Goal: Task Accomplishment & Management: Manage account settings

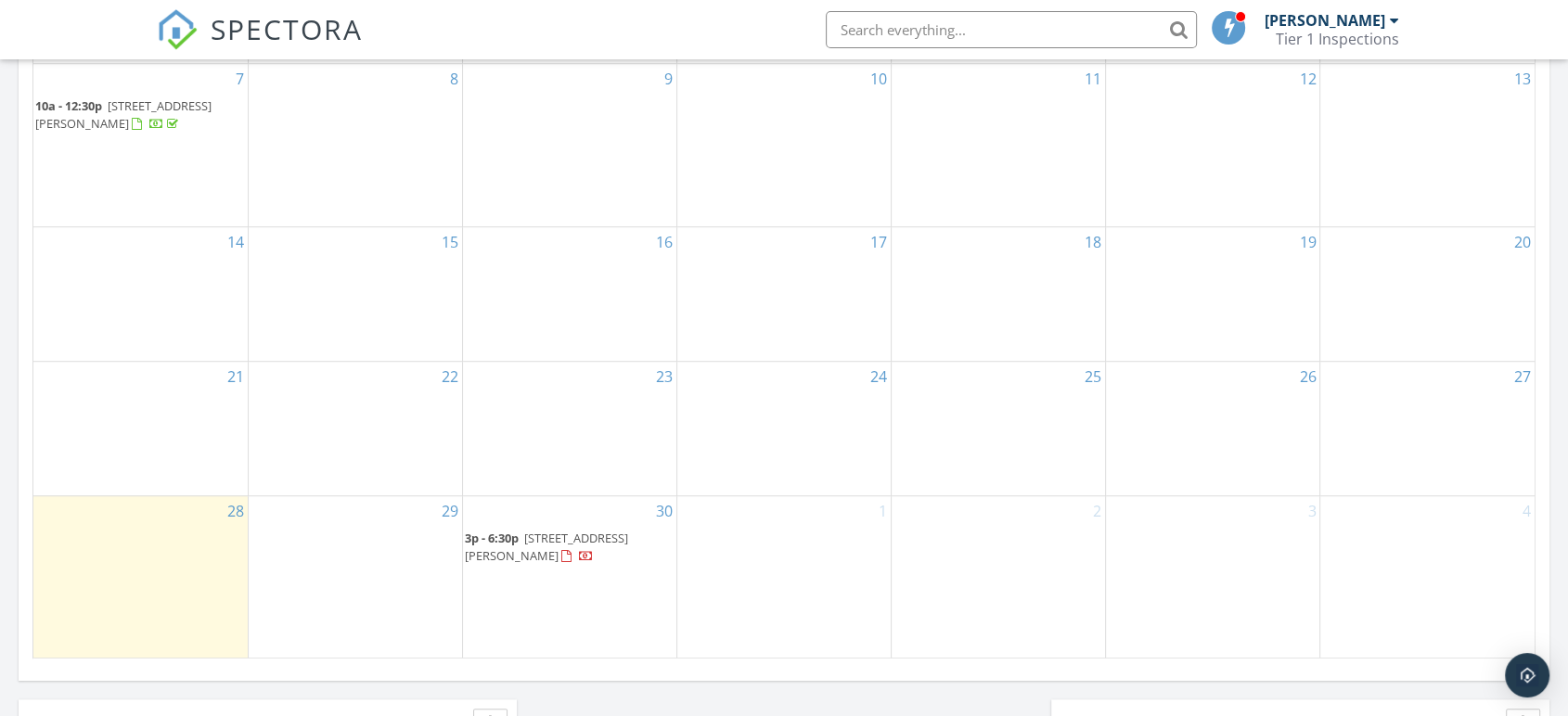
scroll to position [1199, 0]
click at [527, 550] on span "126 Willshire Dr, Elizabethton 37643" at bounding box center [546, 543] width 163 height 35
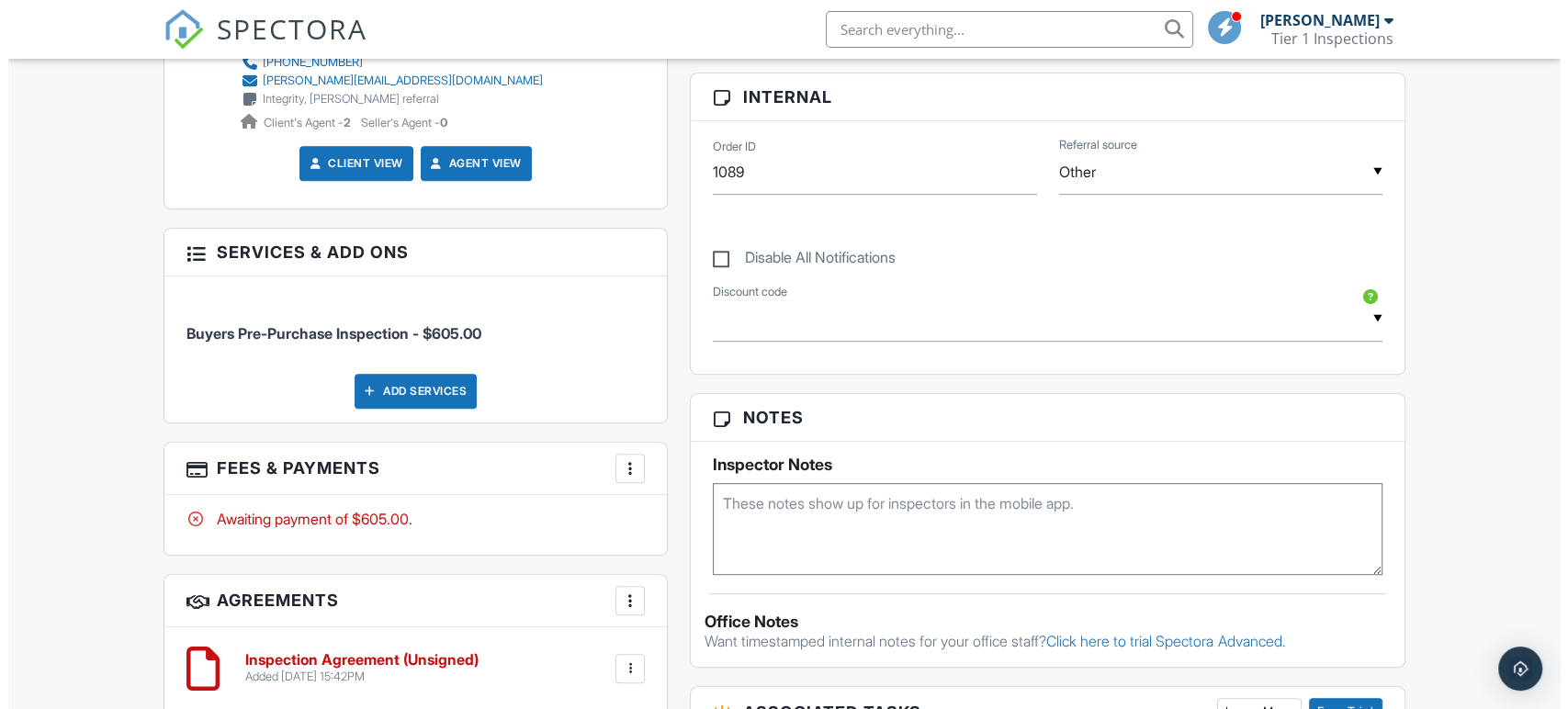
scroll to position [919, 0]
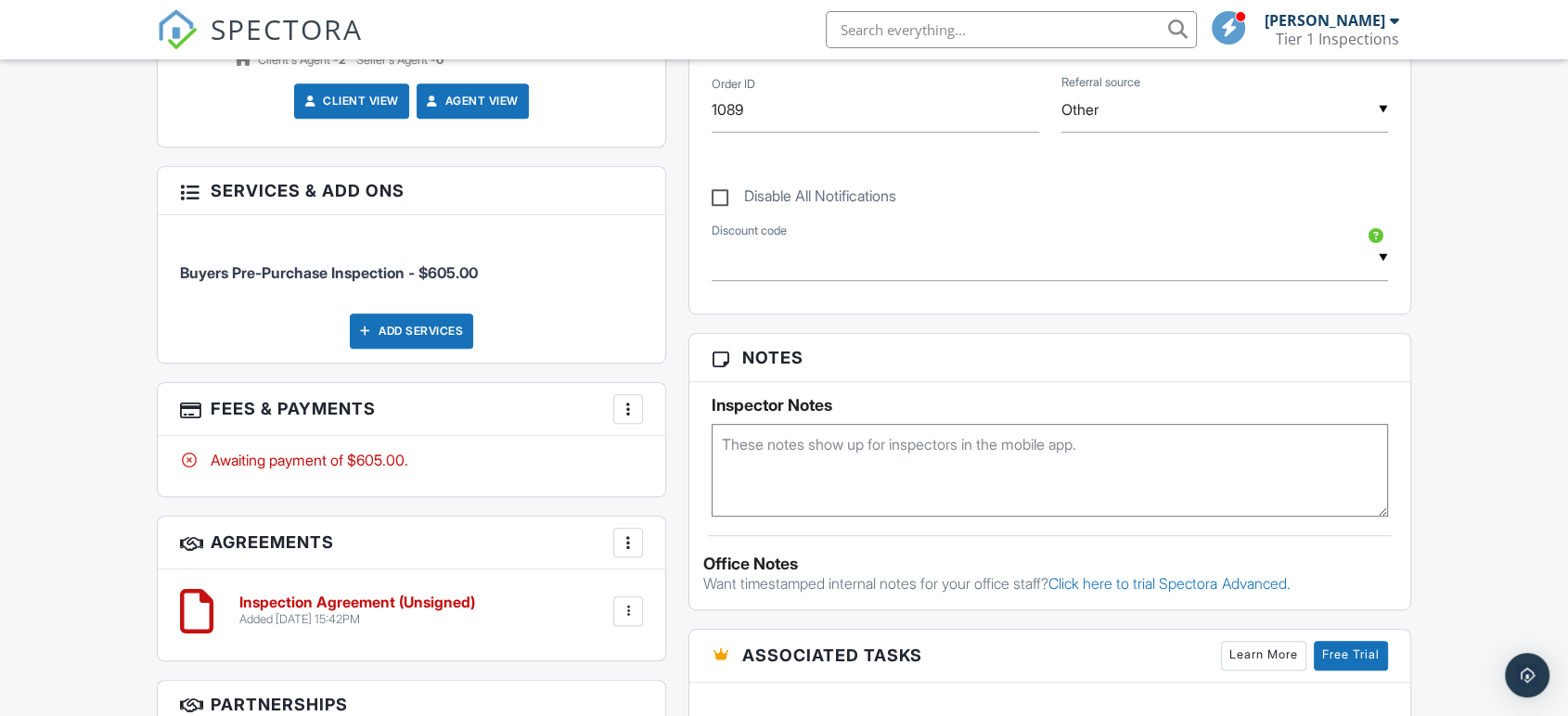
click at [448, 334] on div "Add Services" at bounding box center [412, 331] width 124 height 36
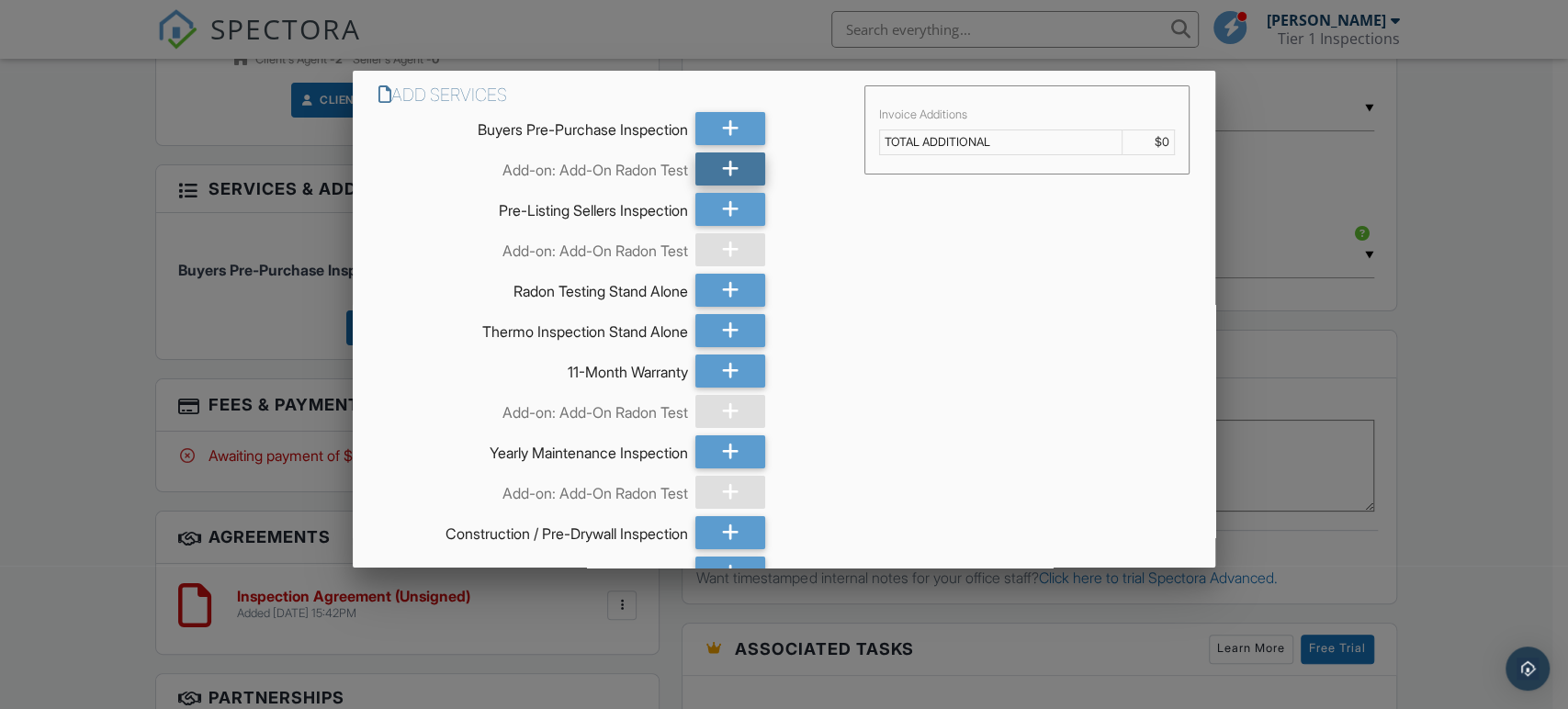
click at [723, 167] on icon at bounding box center [730, 169] width 18 height 33
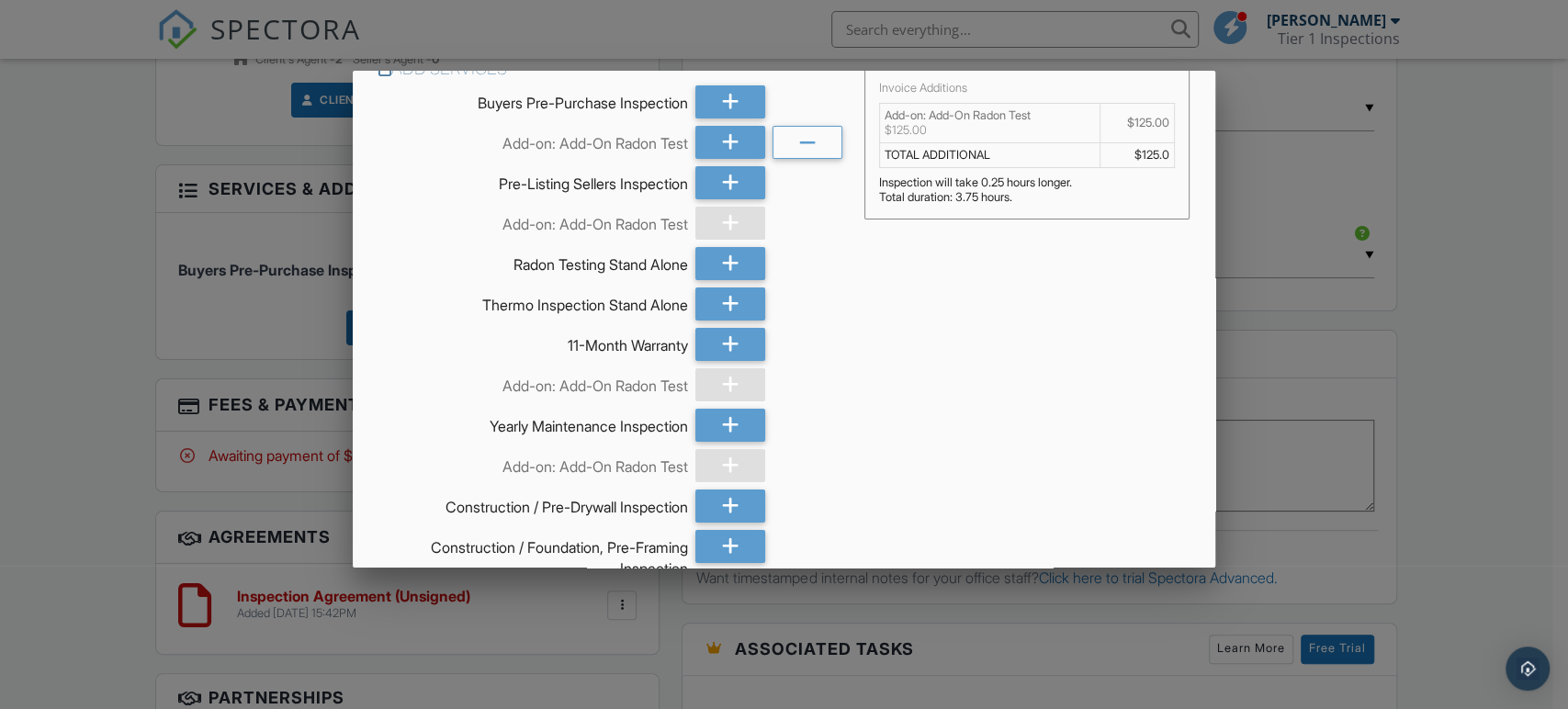
scroll to position [0, 0]
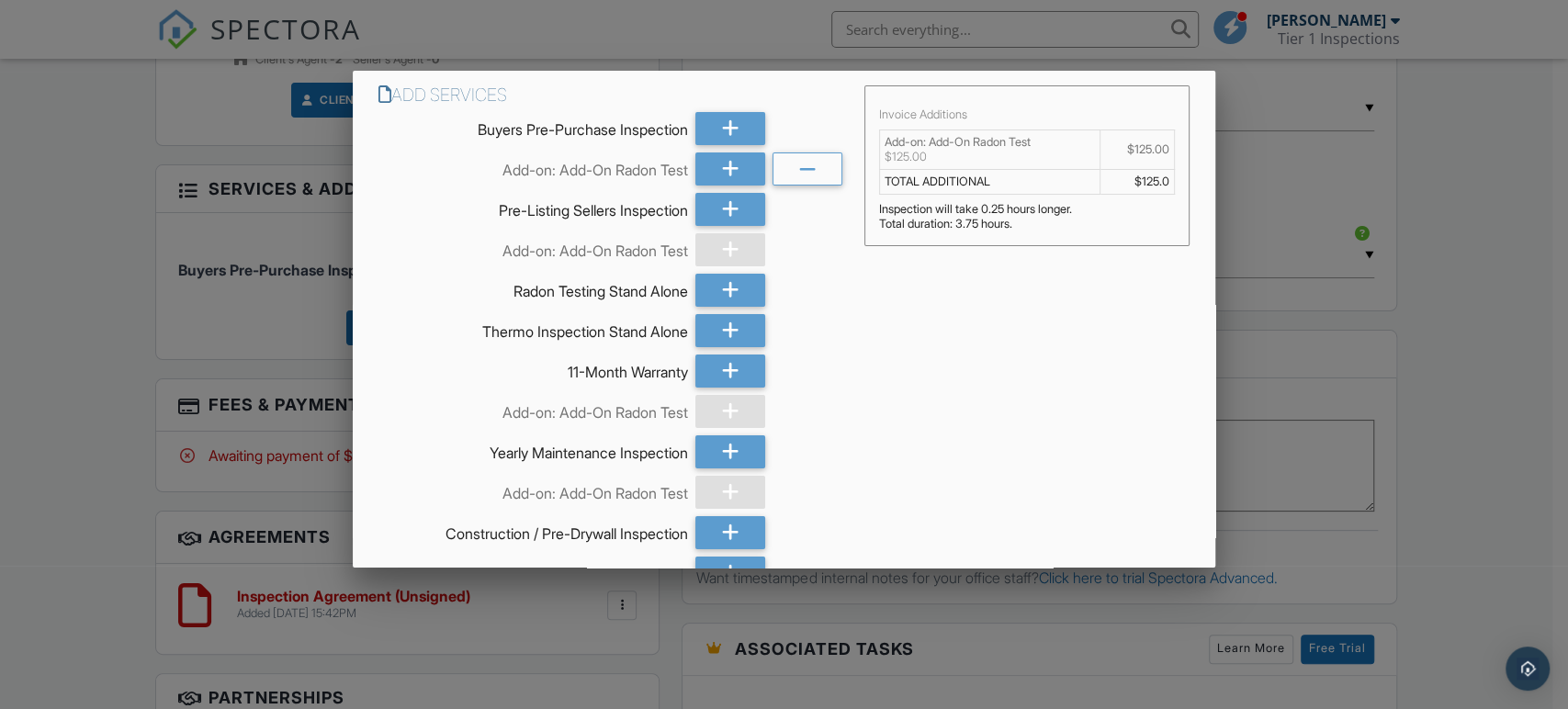
click at [808, 177] on div at bounding box center [807, 169] width 70 height 33
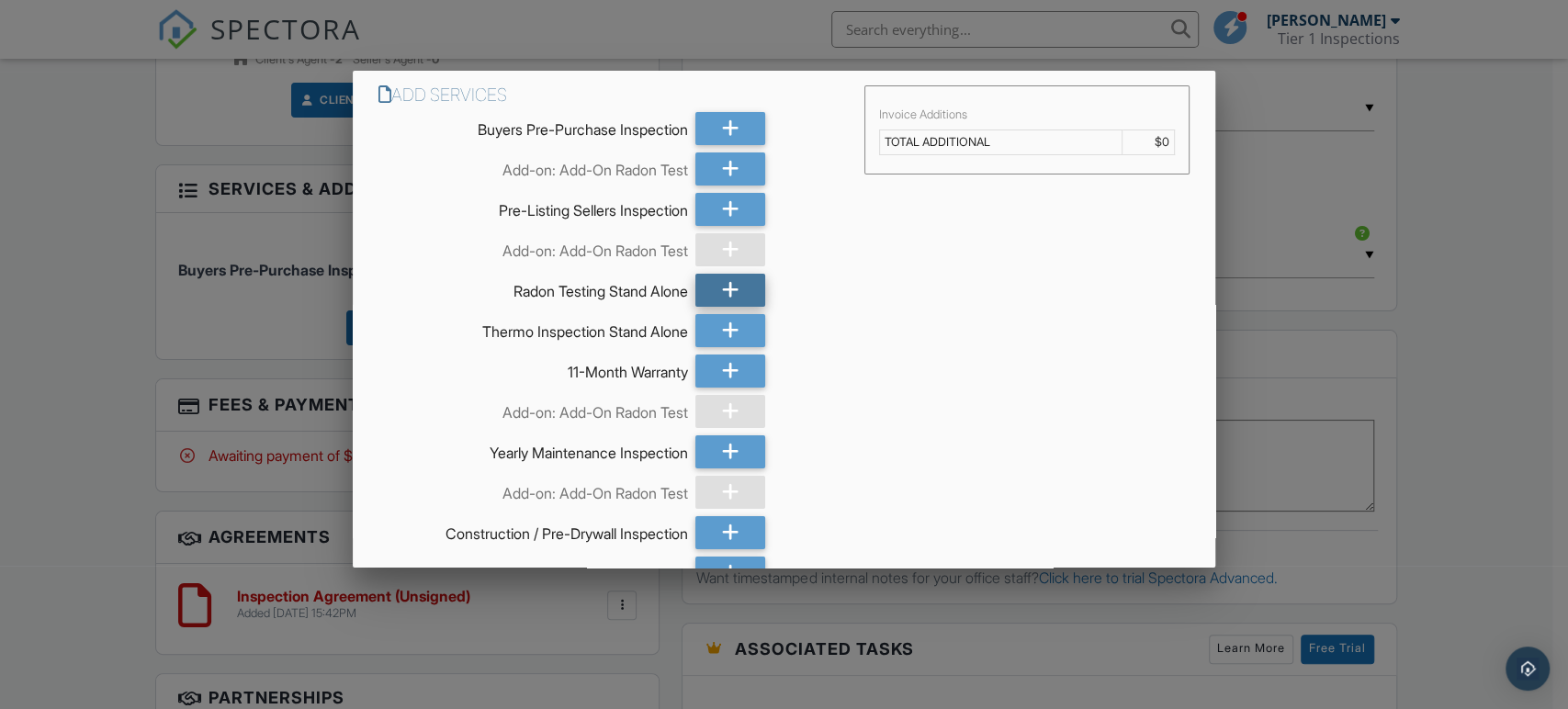
click at [728, 295] on icon at bounding box center [730, 291] width 18 height 33
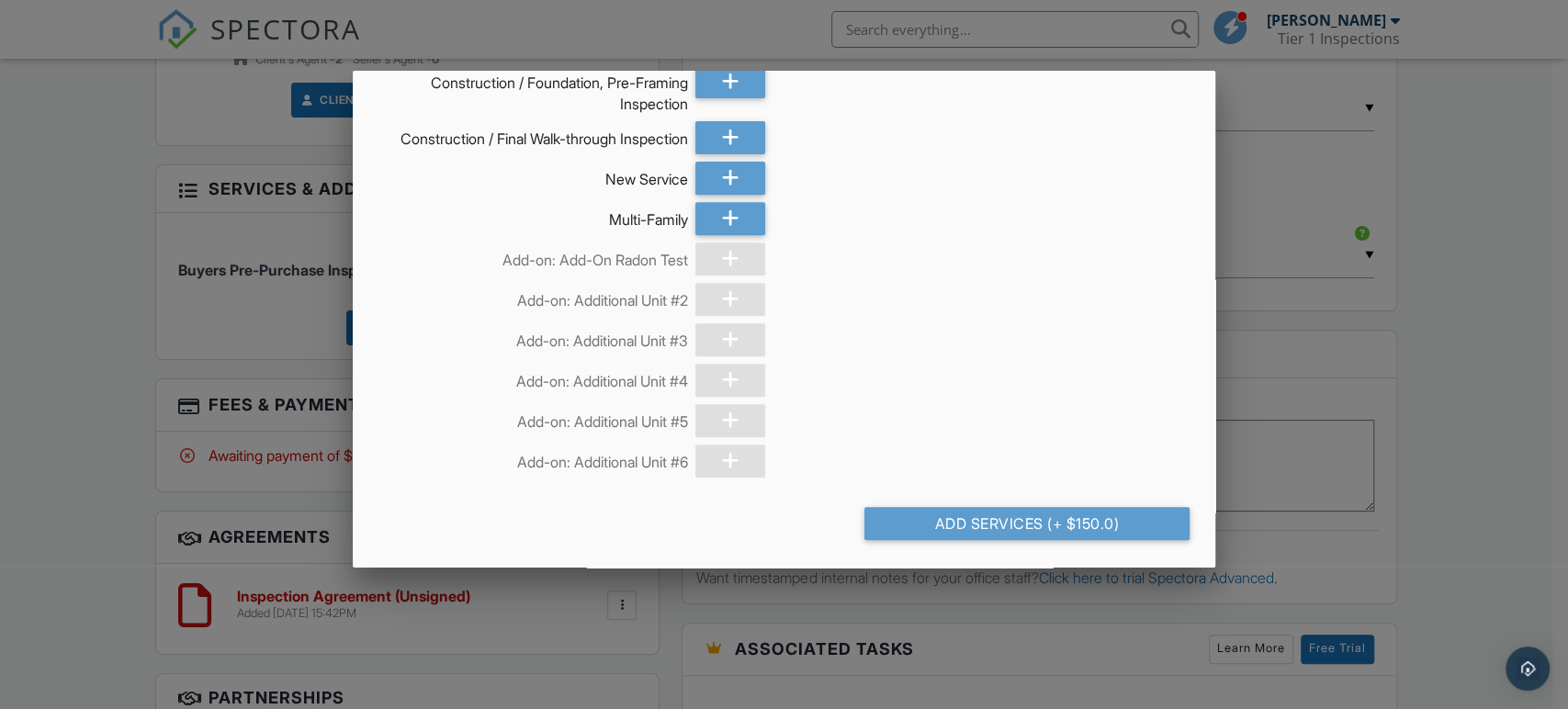
scroll to position [536, 0]
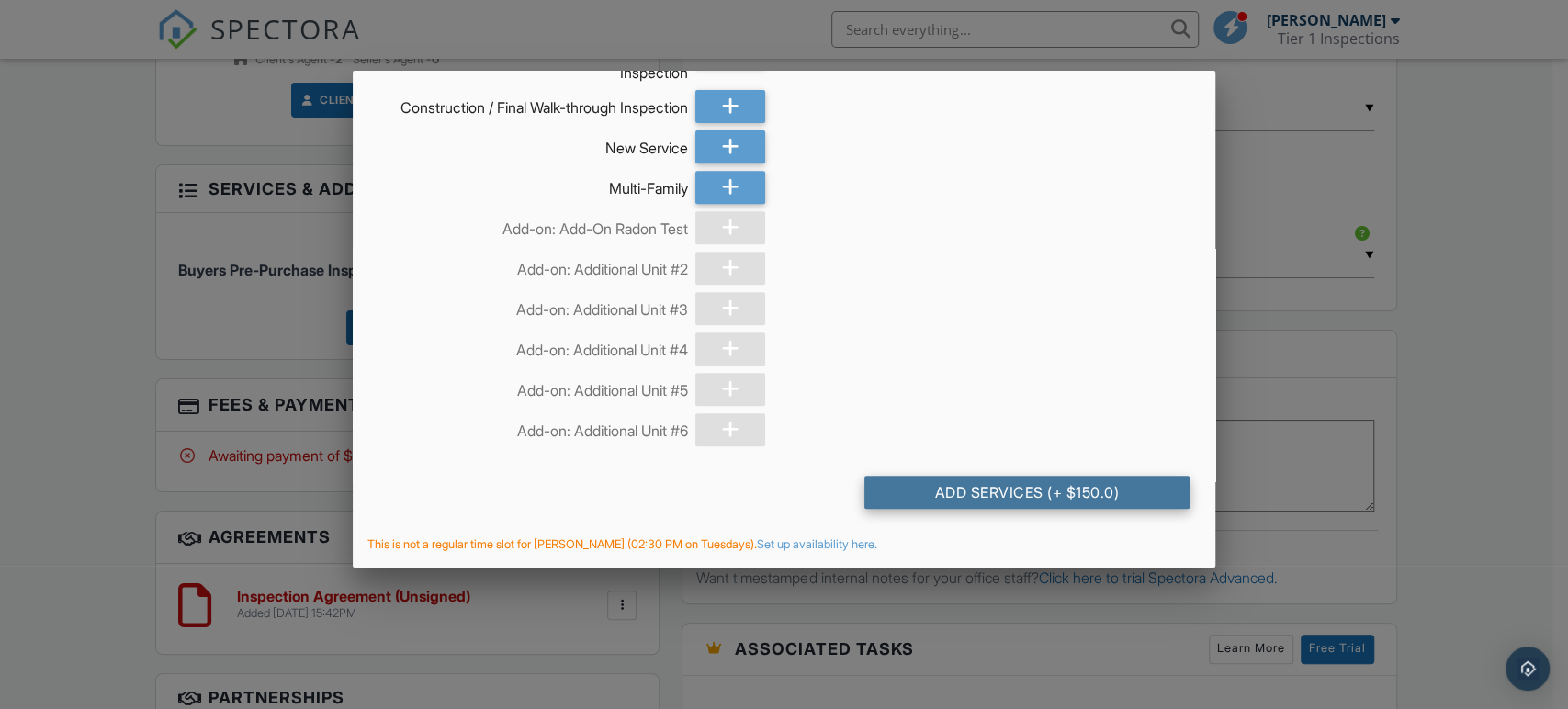
click at [1012, 495] on div "Add Services (+ $150.0)" at bounding box center [1026, 492] width 325 height 33
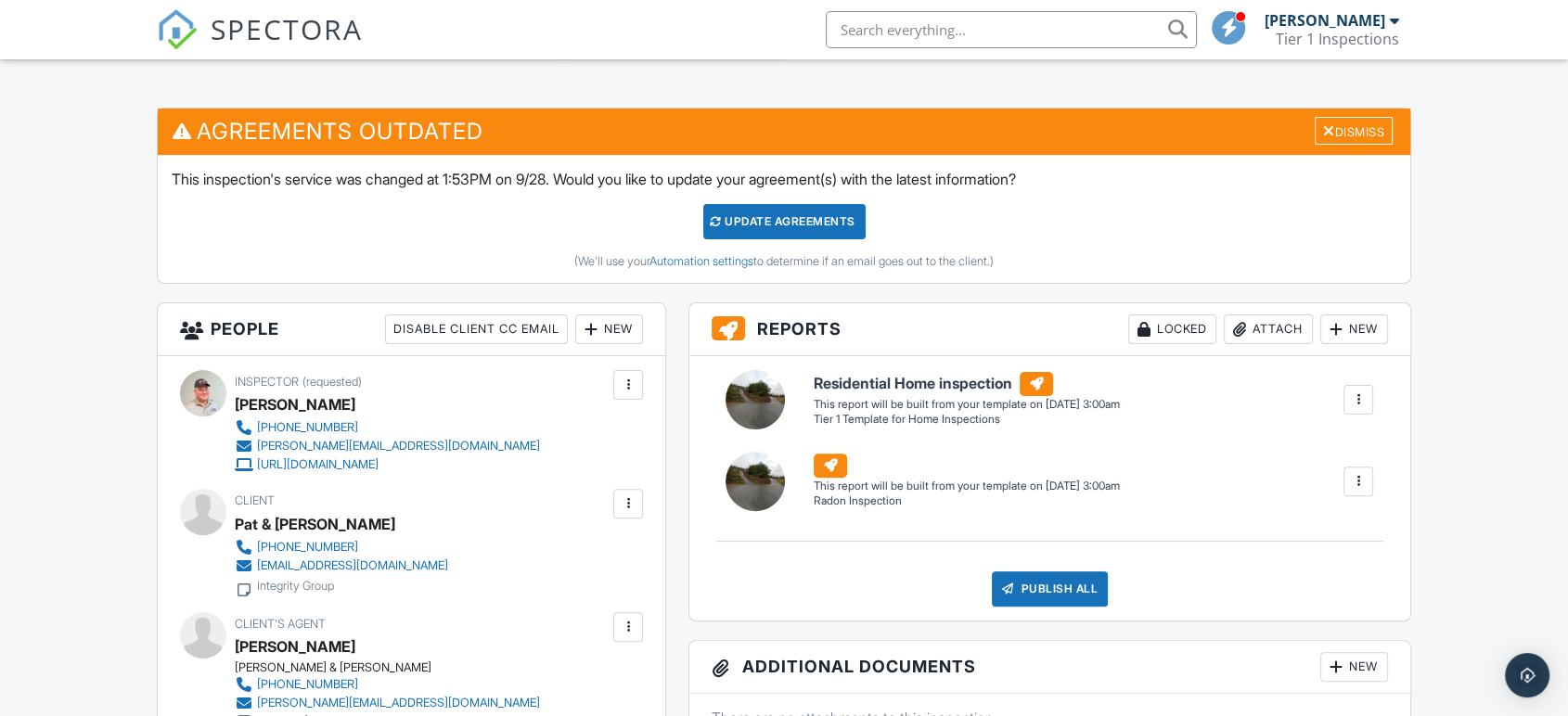
scroll to position [103, 0]
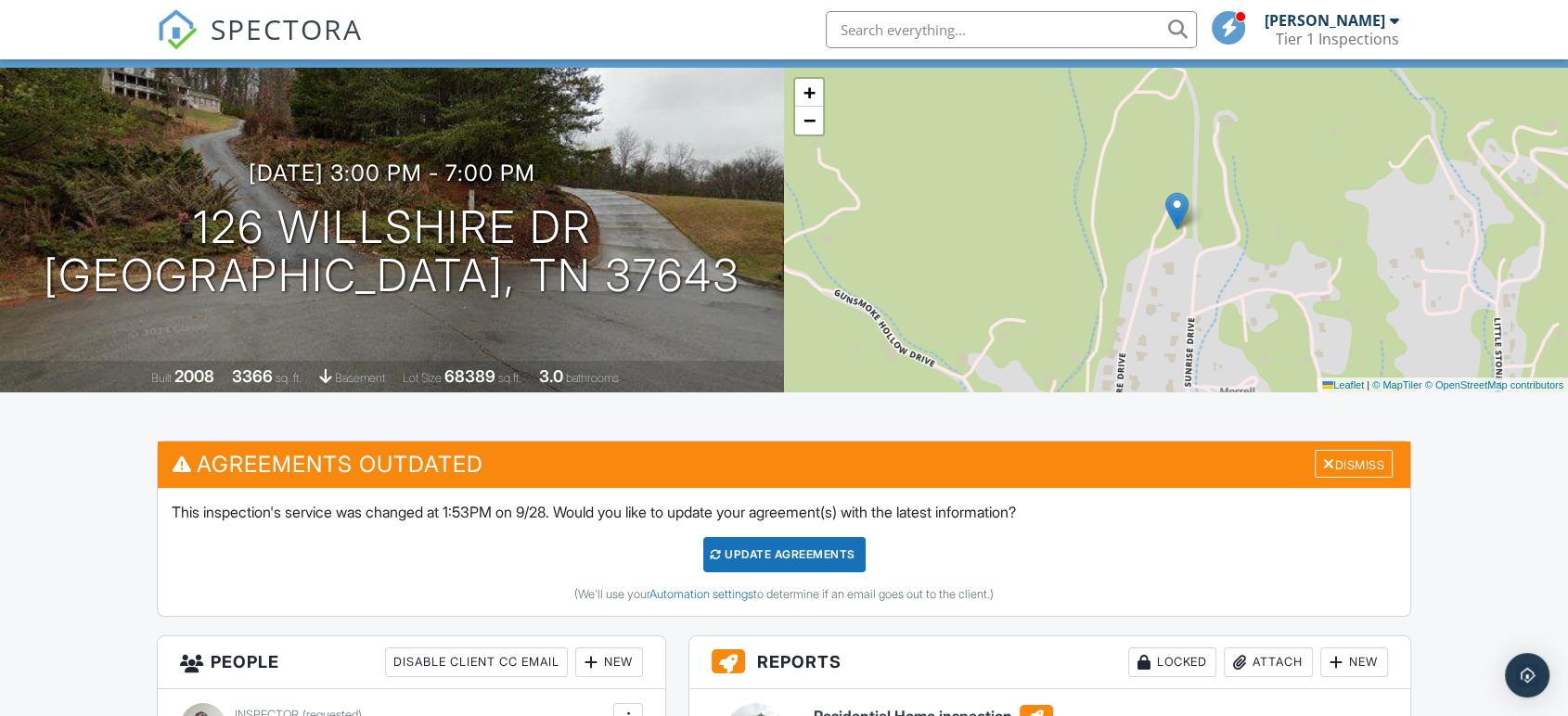
click at [824, 560] on div "Update Agreements" at bounding box center [784, 555] width 162 height 36
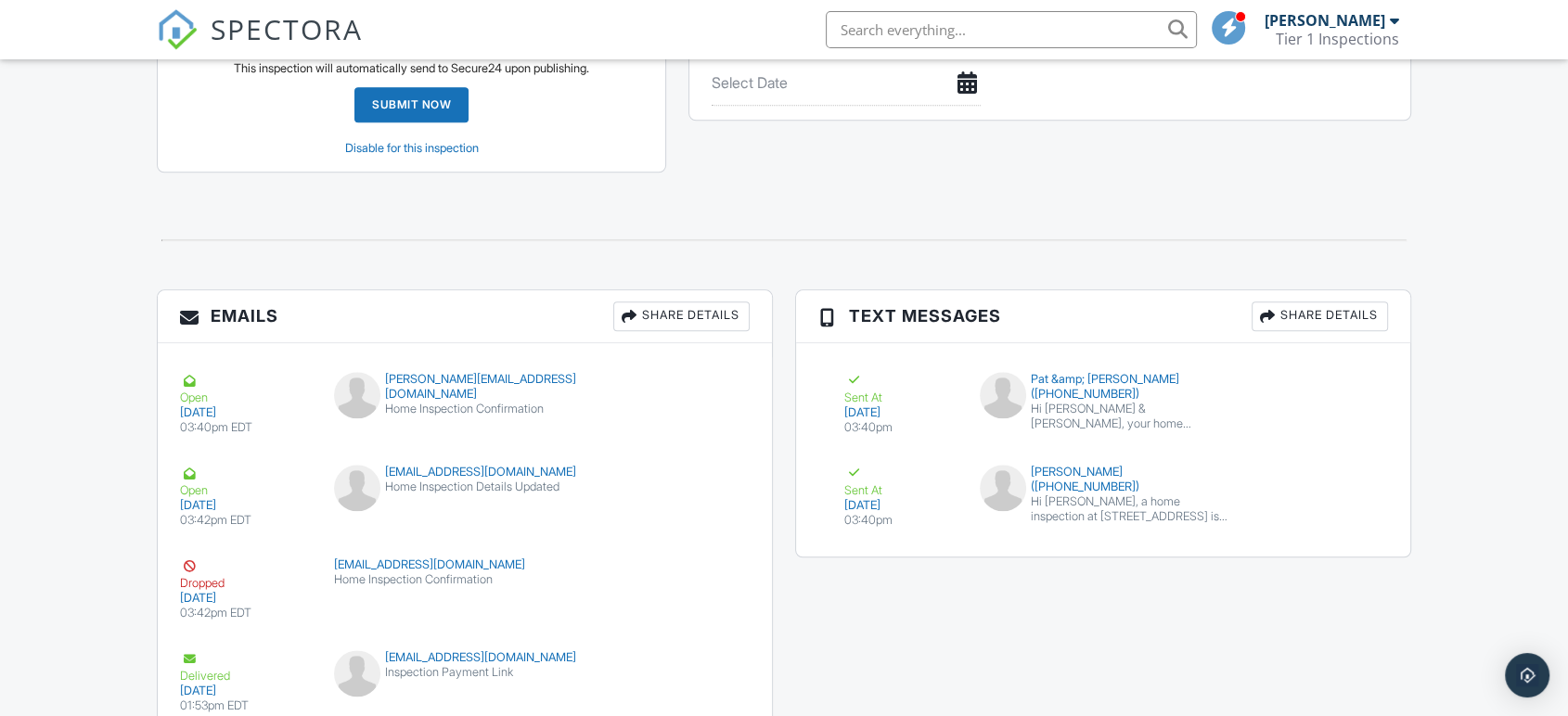
scroll to position [2112, 0]
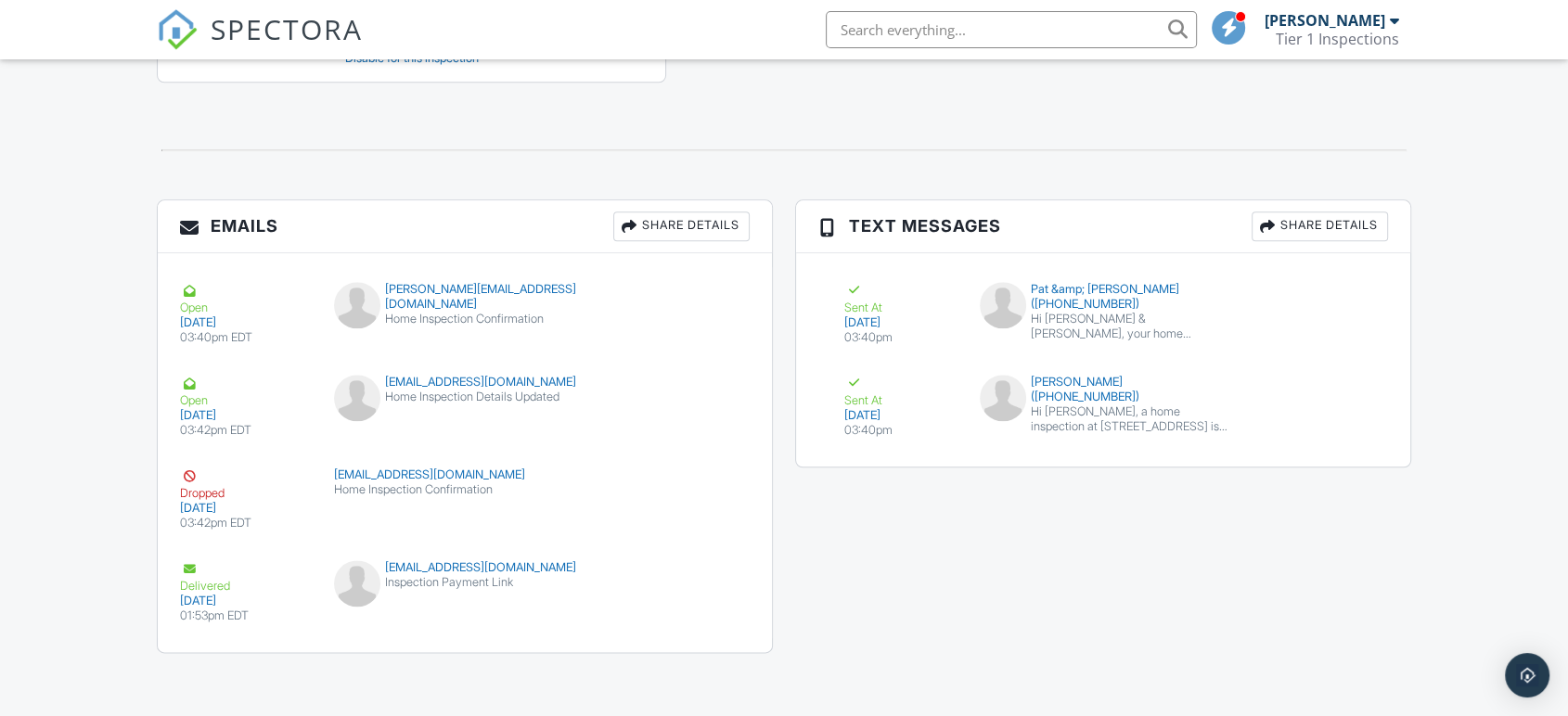
click at [687, 384] on button "Resend" at bounding box center [695, 394] width 83 height 36
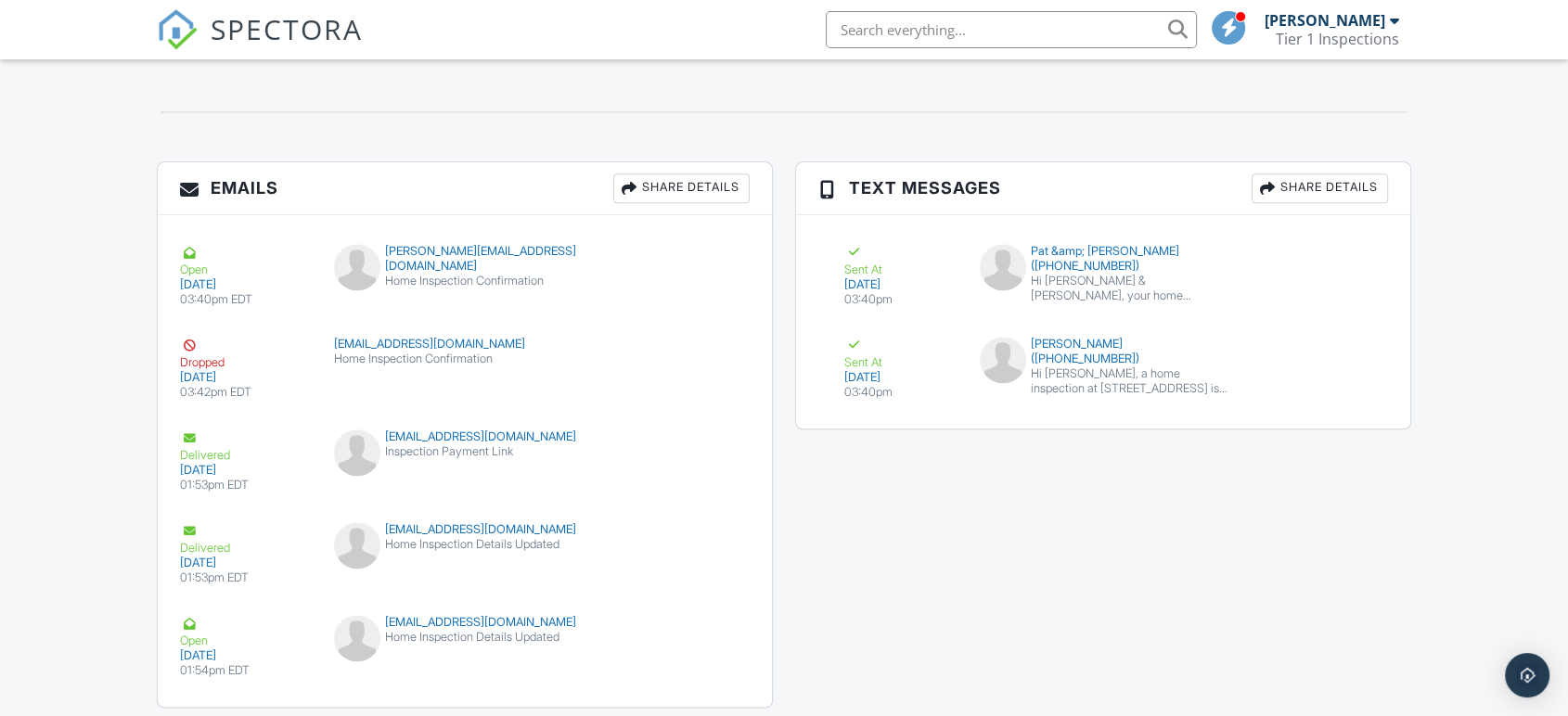
scroll to position [2205, 0]
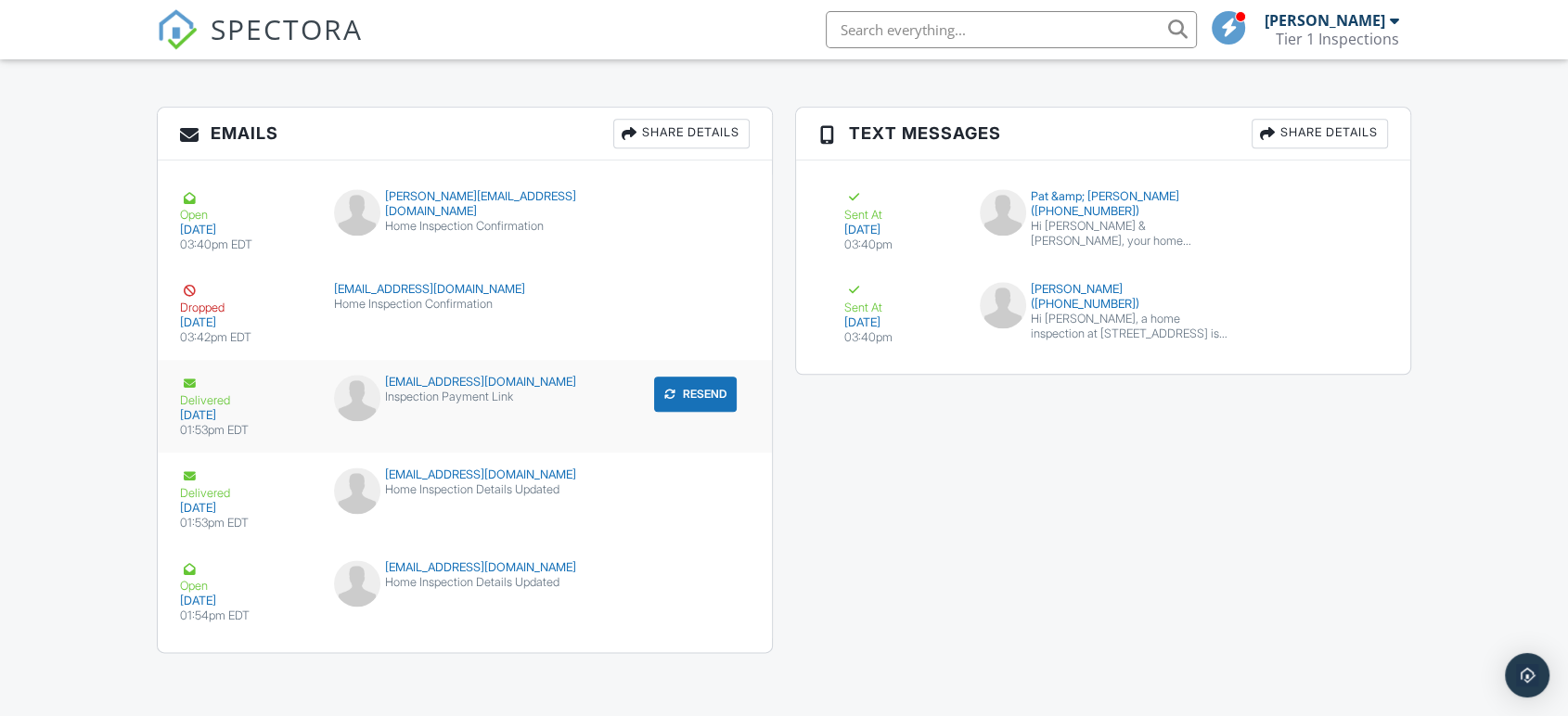
click at [685, 390] on button "Resend" at bounding box center [695, 394] width 83 height 36
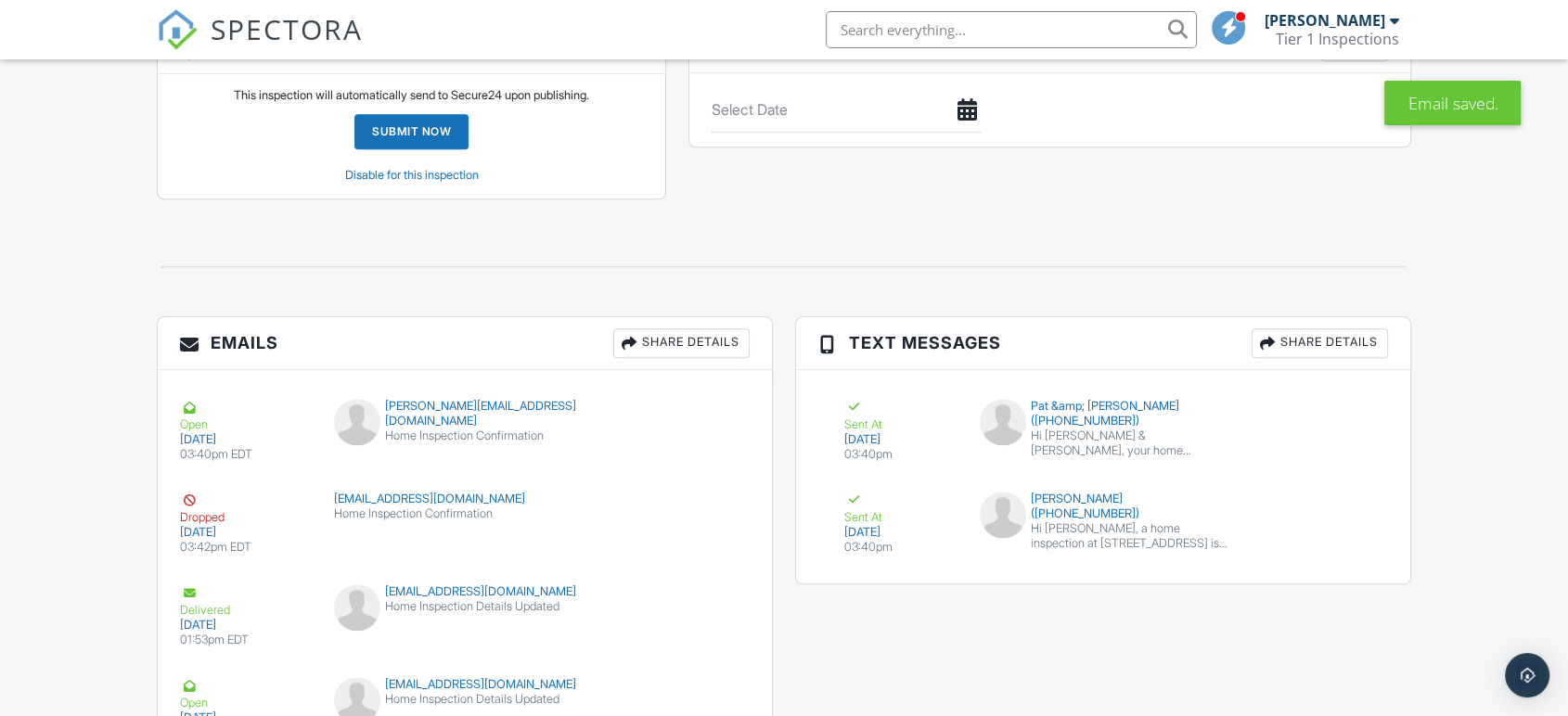
scroll to position [2165, 0]
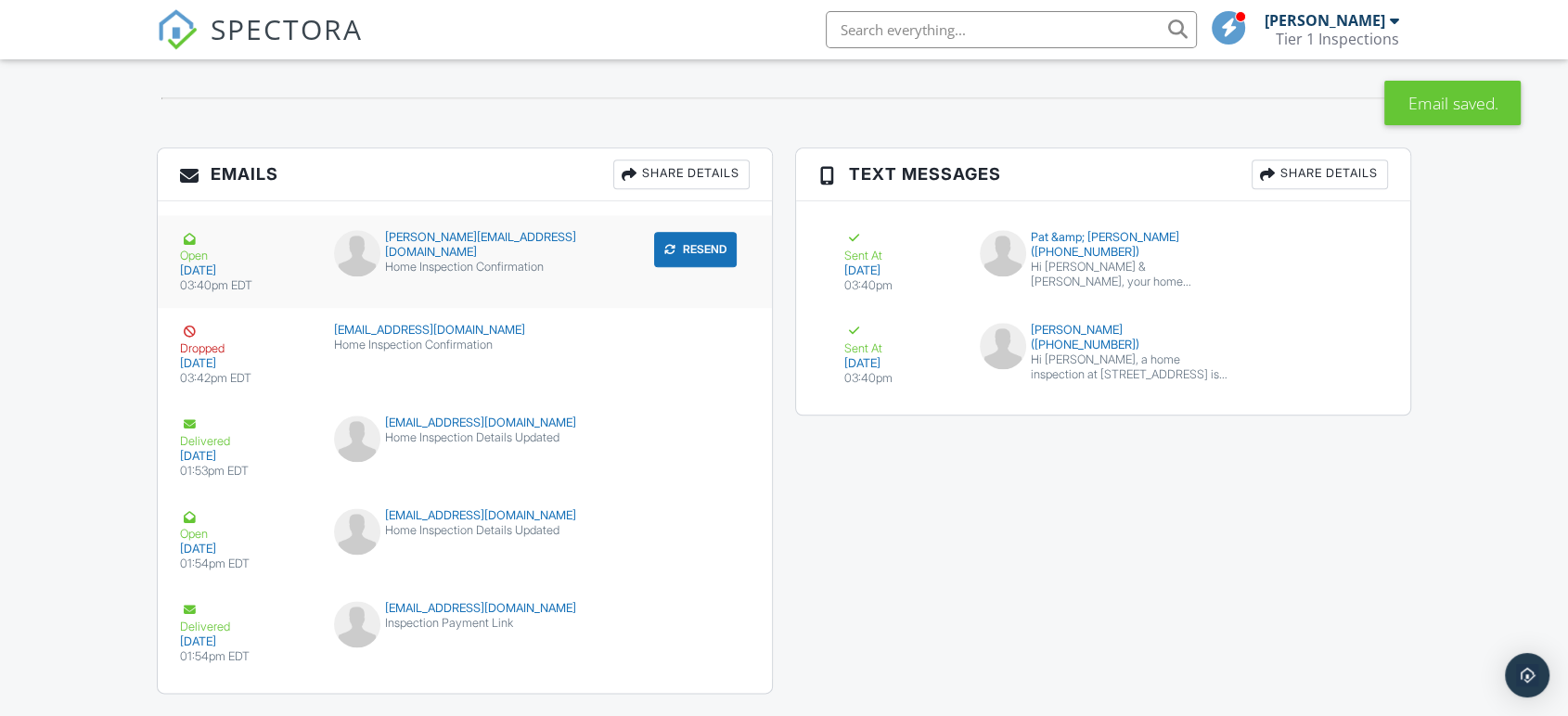
click at [694, 249] on button "Resend" at bounding box center [695, 250] width 83 height 36
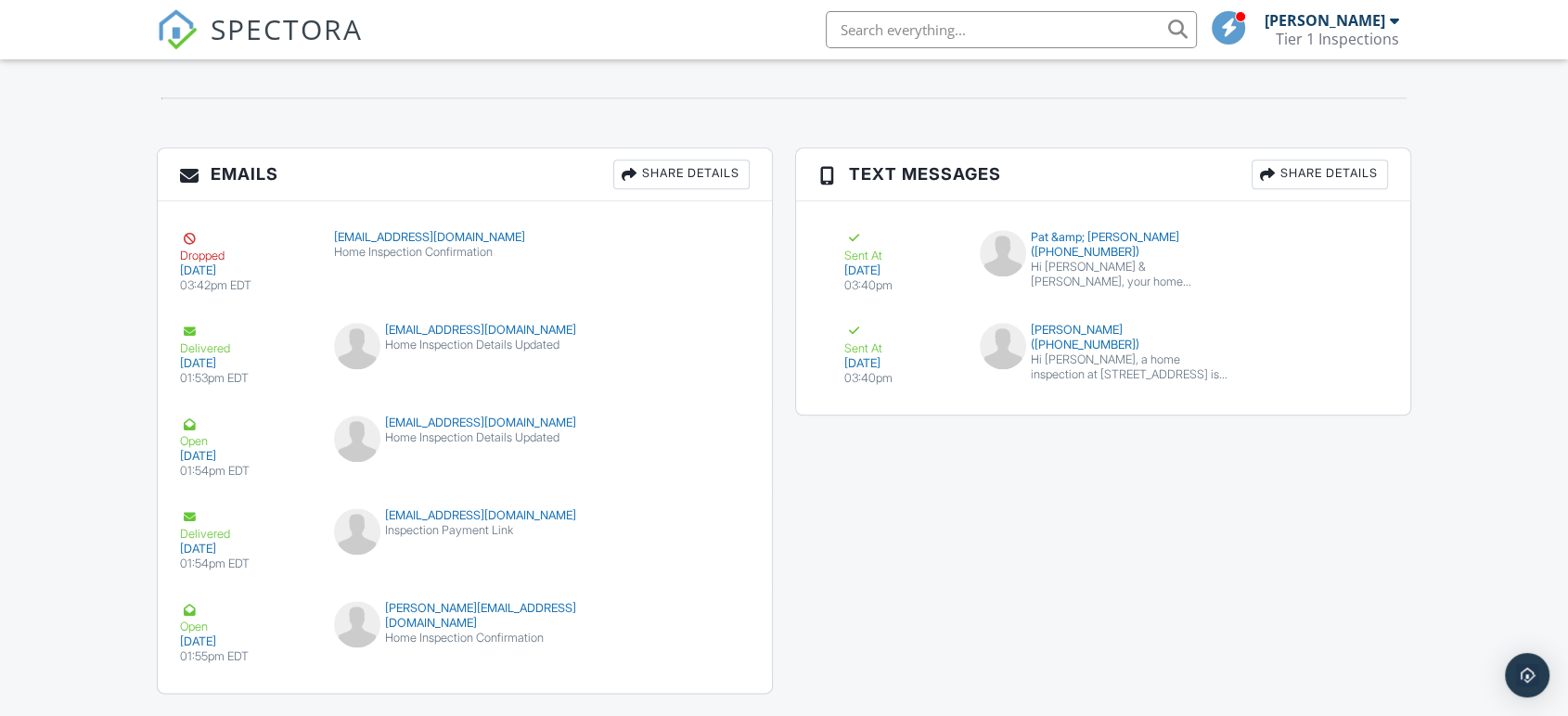
scroll to position [2205, 0]
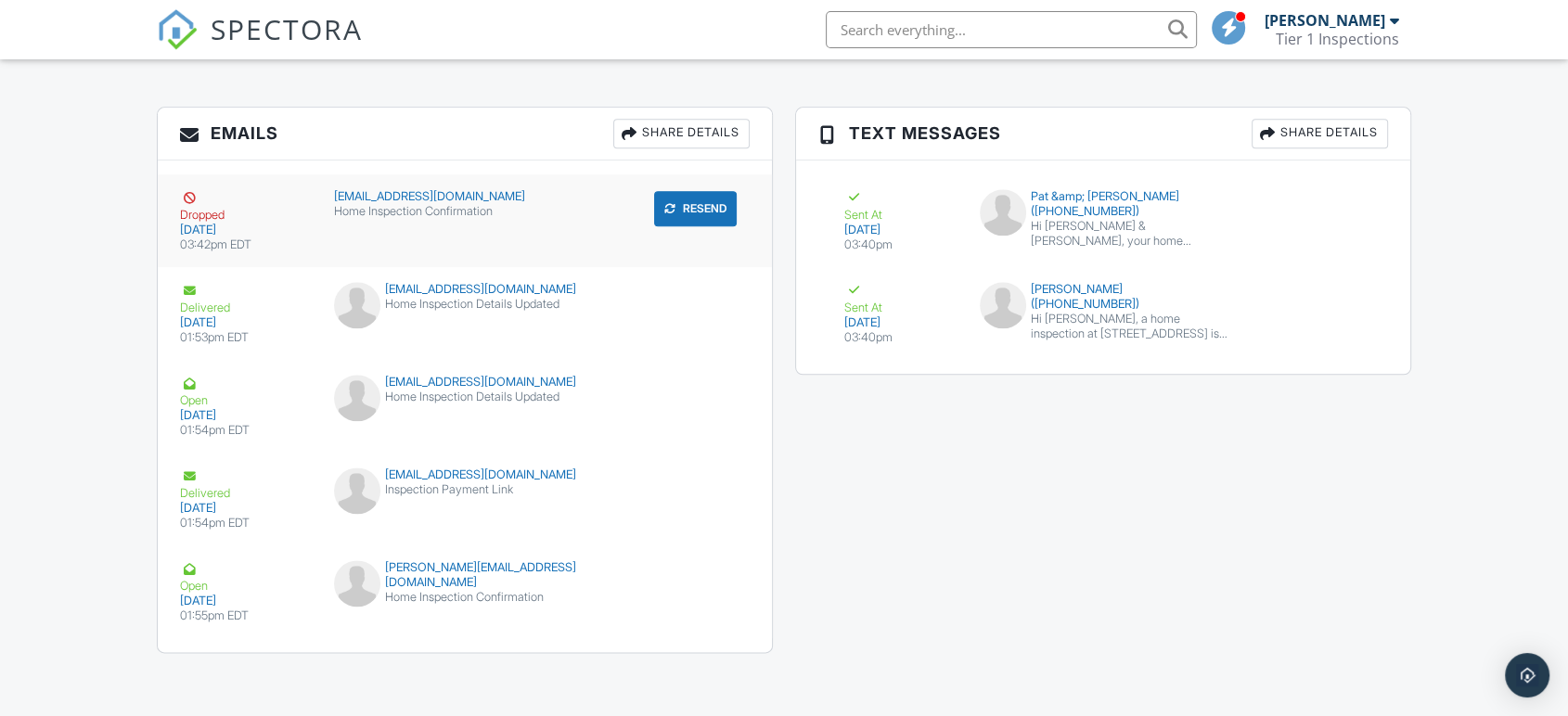
drag, startPoint x: 353, startPoint y: 194, endPoint x: 198, endPoint y: 203, distance: 155.3
click at [198, 203] on div at bounding box center [190, 199] width 19 height 19
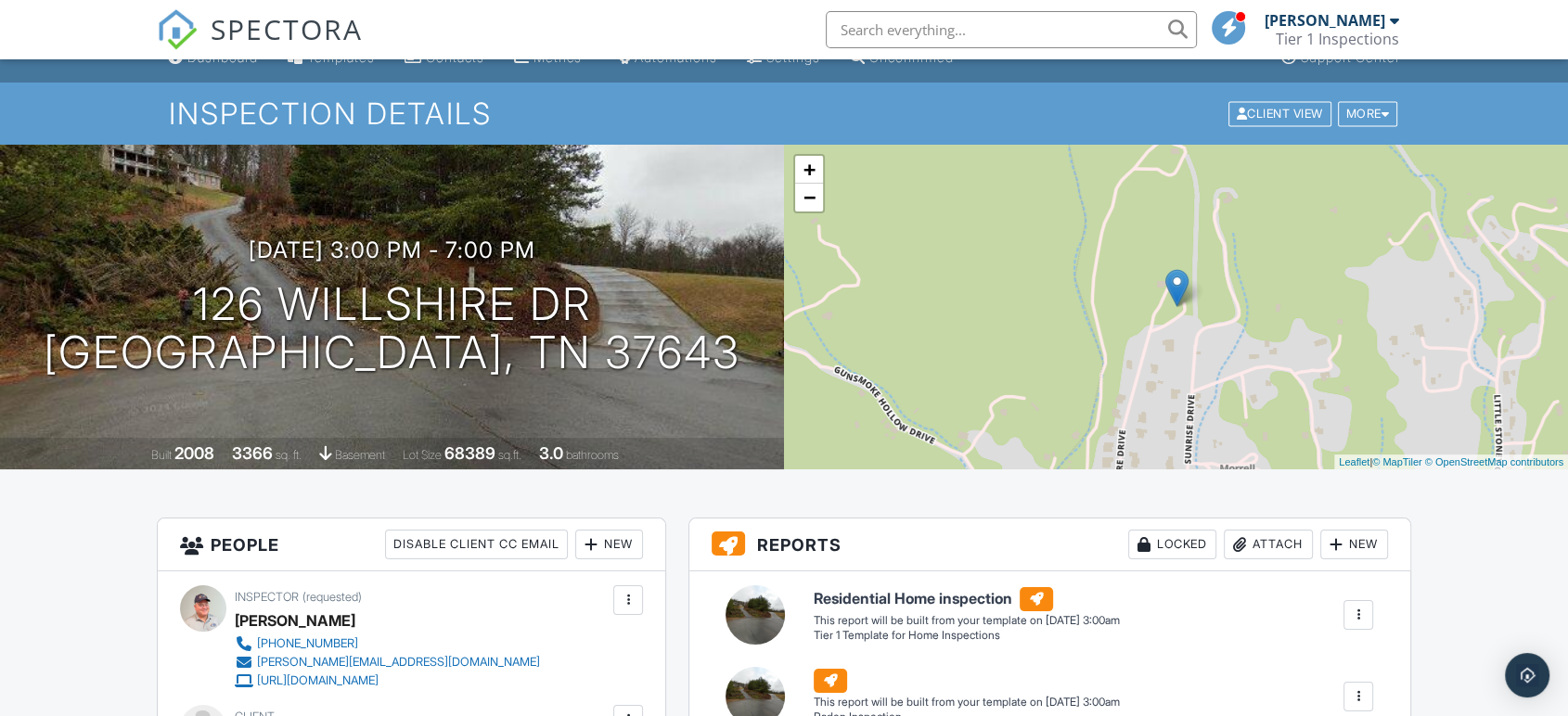
scroll to position [0, 0]
